Goal: Browse casually

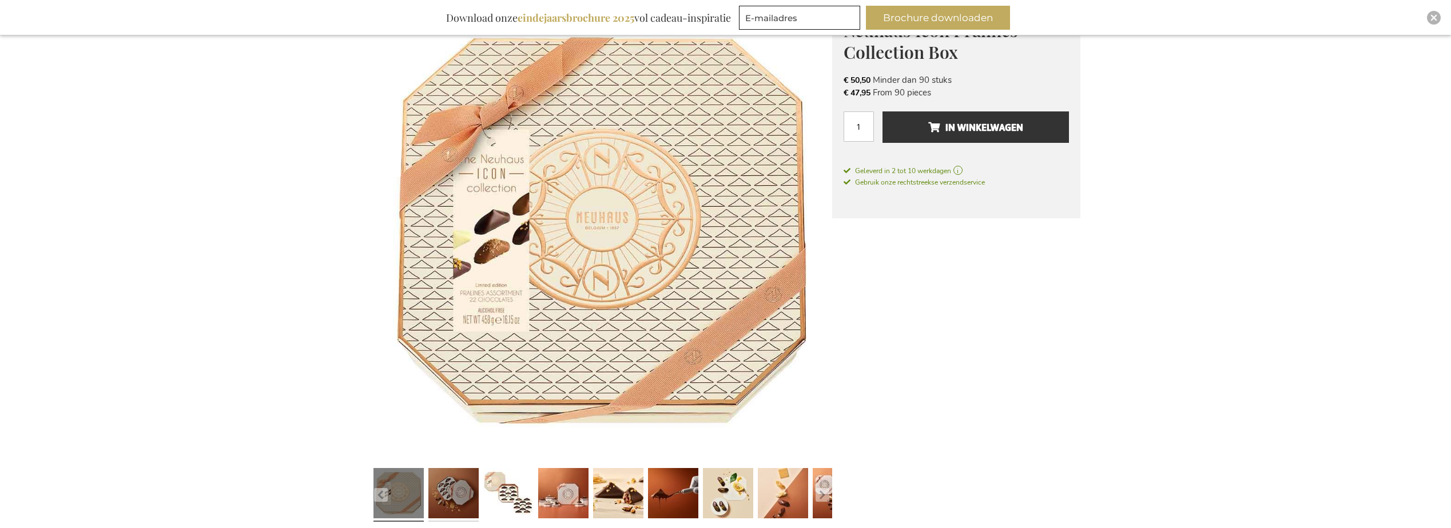
scroll to position [218, 0]
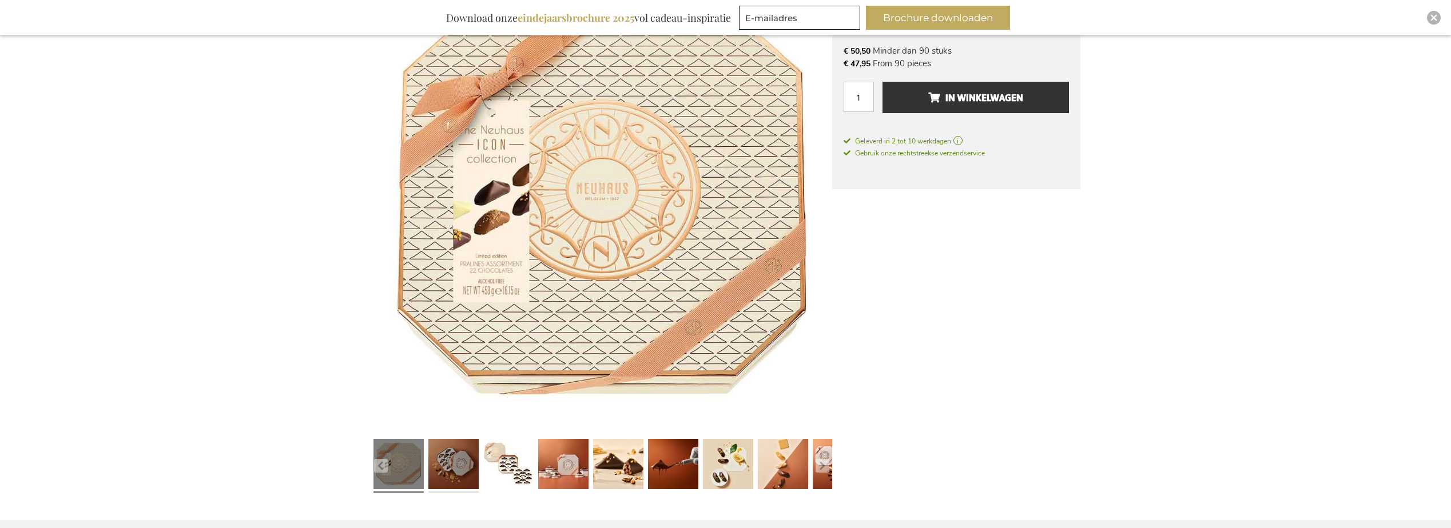
type input "[DATE]"
click at [447, 465] on link at bounding box center [453, 466] width 50 height 63
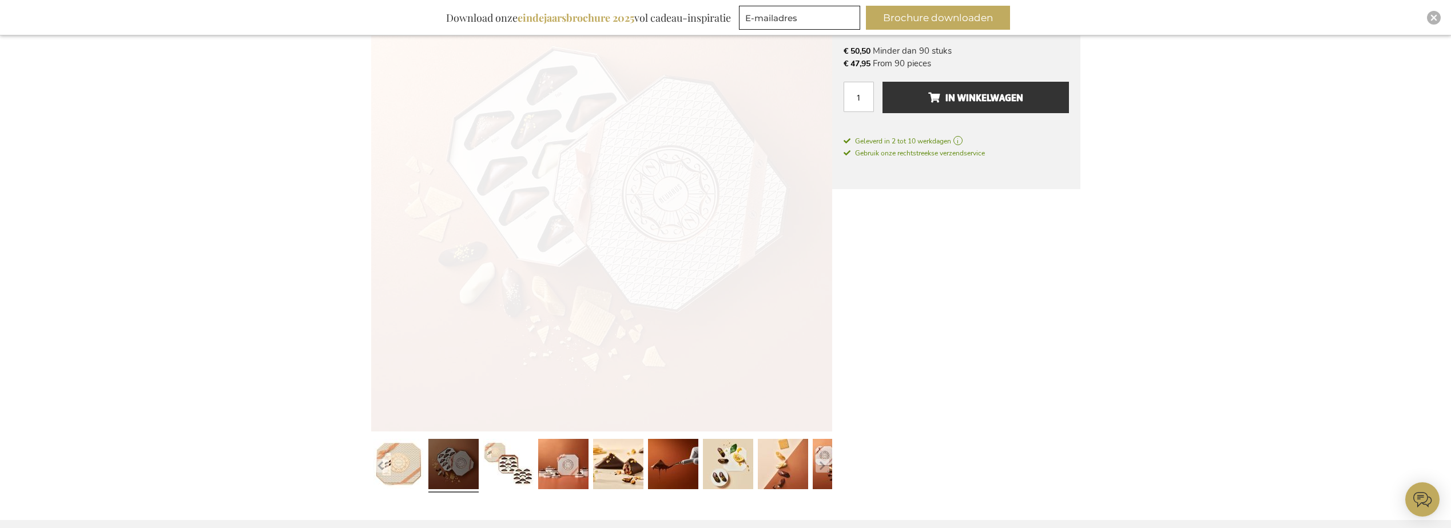
scroll to position [0, 0]
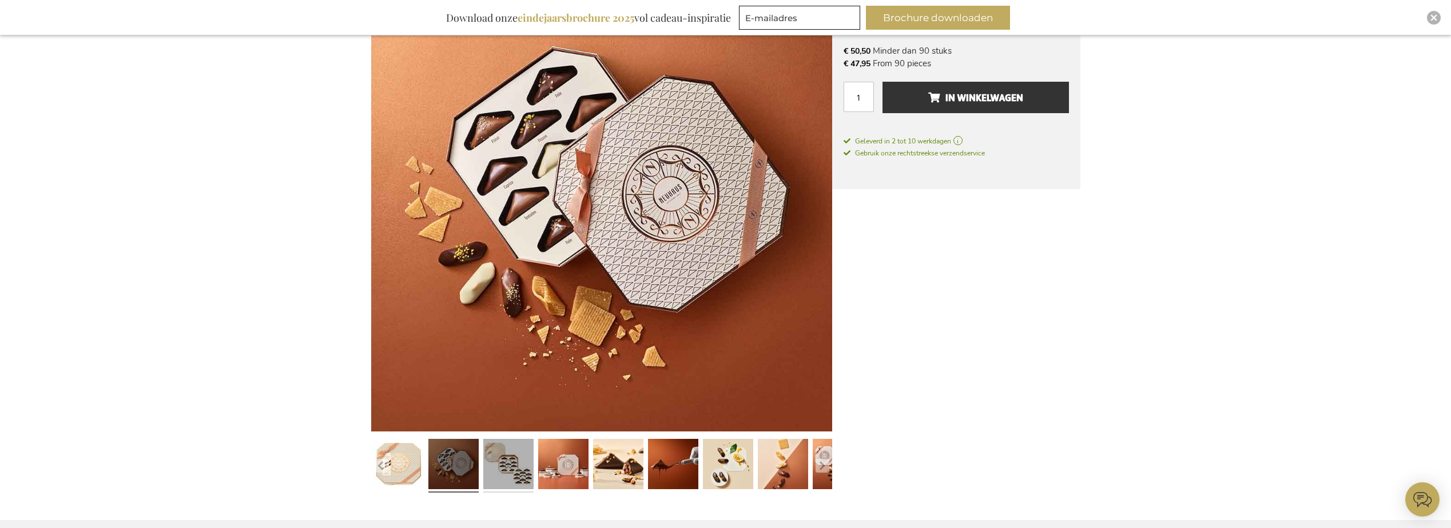
click at [502, 467] on link at bounding box center [508, 466] width 50 height 63
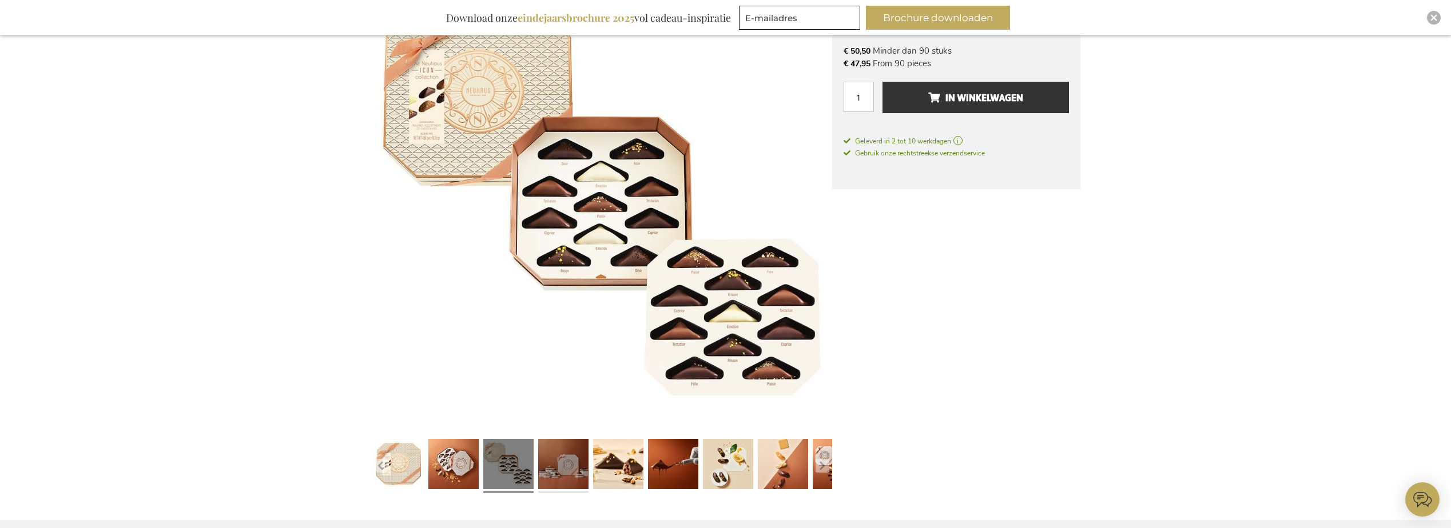
click at [555, 467] on link at bounding box center [563, 466] width 50 height 63
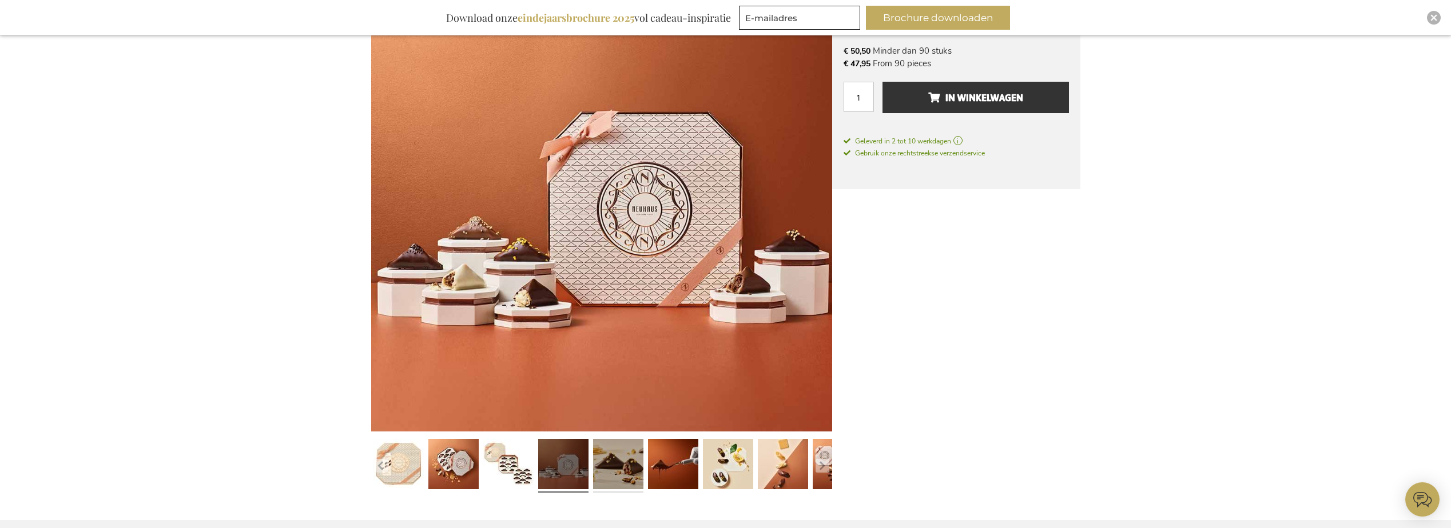
click at [607, 467] on link at bounding box center [618, 466] width 50 height 63
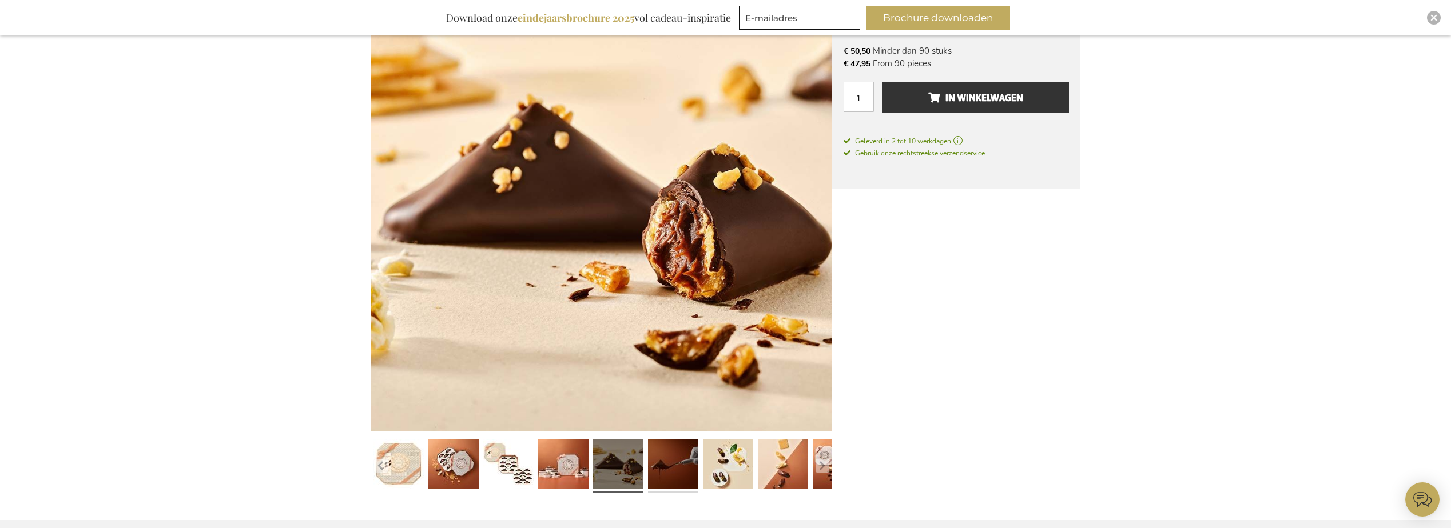
click at [668, 468] on link at bounding box center [673, 466] width 50 height 63
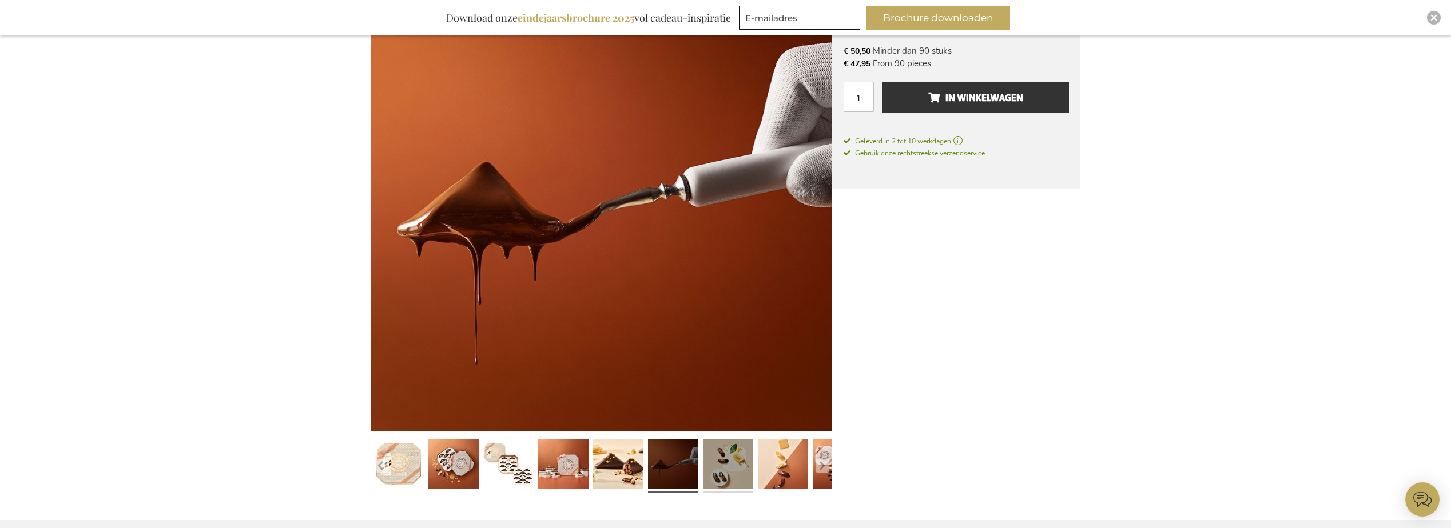
click at [720, 469] on link at bounding box center [728, 466] width 50 height 63
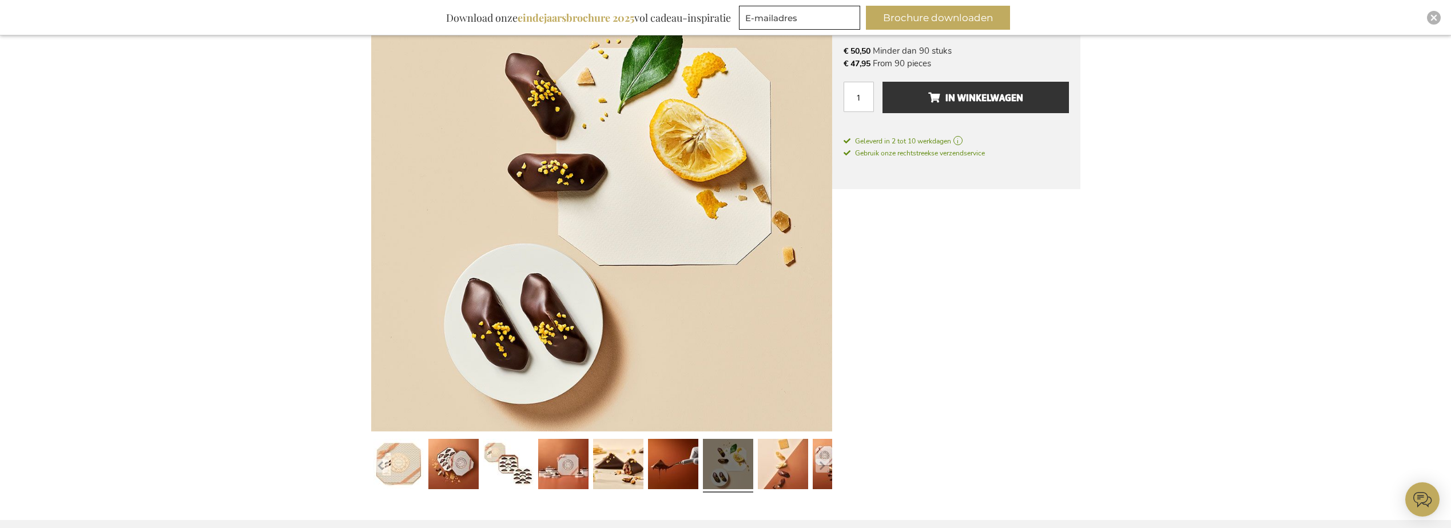
click at [747, 470] on link at bounding box center [728, 466] width 50 height 63
click at [770, 470] on link at bounding box center [783, 466] width 50 height 63
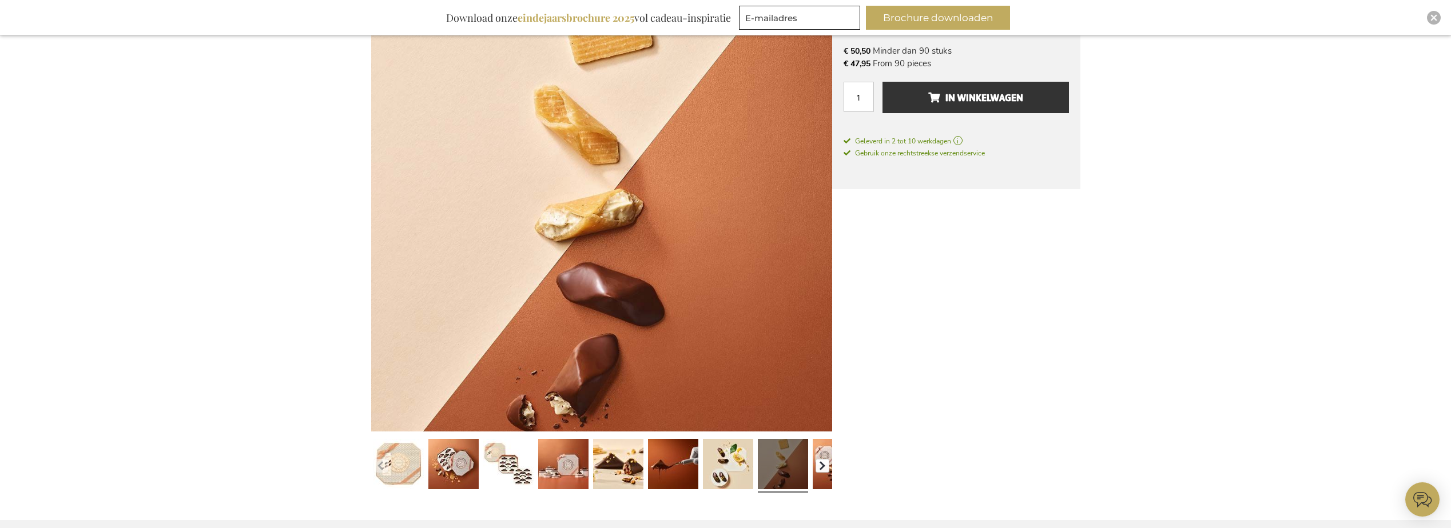
click at [819, 470] on button "button" at bounding box center [822, 466] width 14 height 14
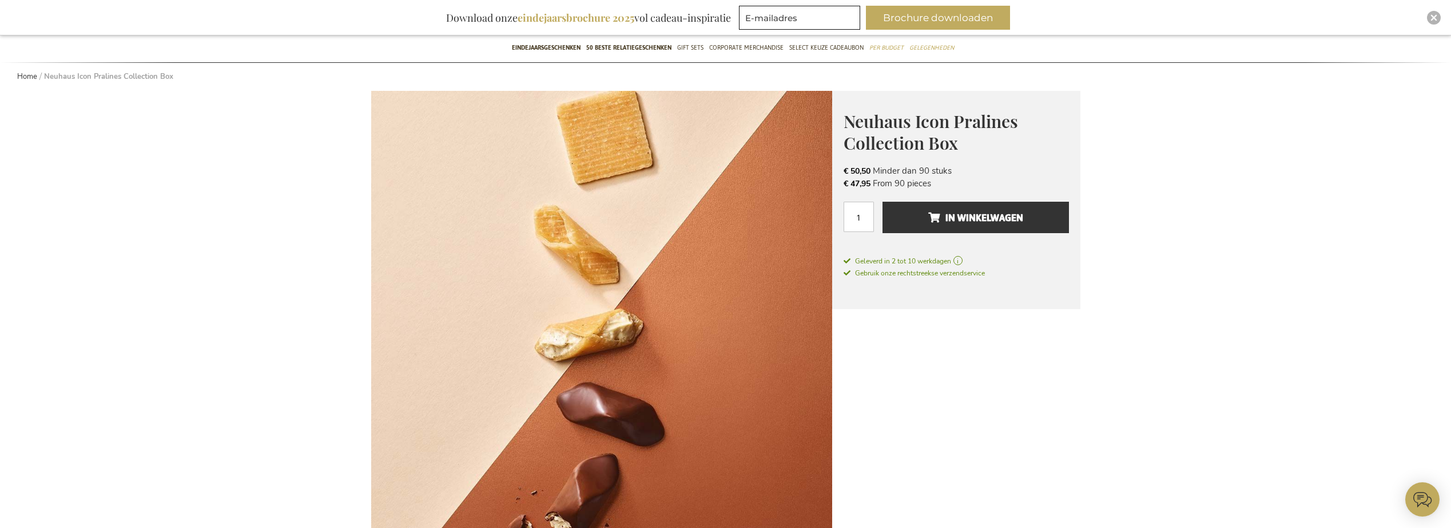
scroll to position [46, 0]
